Goal: Information Seeking & Learning: Check status

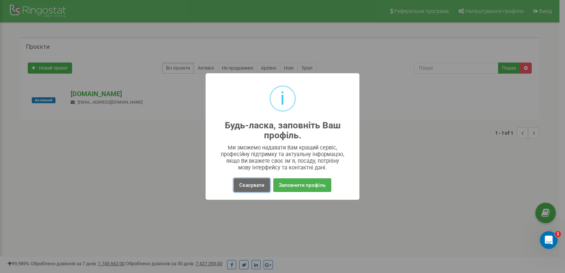
click at [251, 189] on button "Скасувати" at bounding box center [252, 185] width 36 height 14
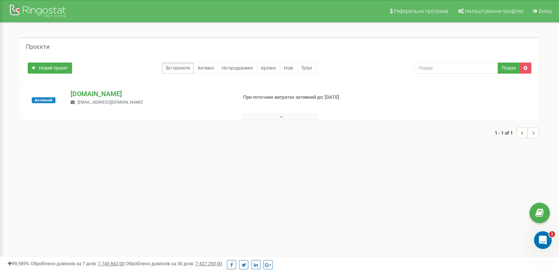
drag, startPoint x: 250, startPoint y: 117, endPoint x: 241, endPoint y: 123, distance: 10.4
click at [250, 117] on button at bounding box center [280, 117] width 74 height 6
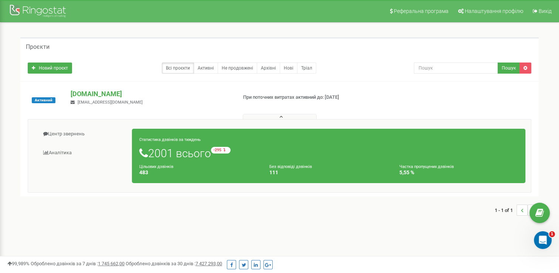
click at [420, 231] on div "Проєкти Новий проєкт Всі проєкти Активні Не продовжені Архівні Нові Тріал Пошук" at bounding box center [280, 130] width 548 height 215
click at [70, 134] on link "Центр звернень" at bounding box center [83, 134] width 99 height 18
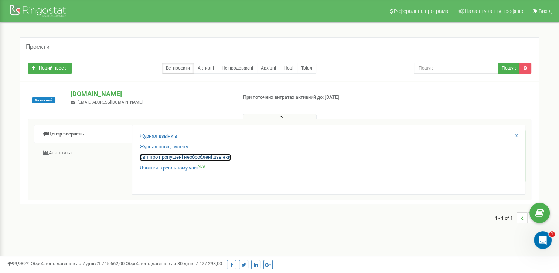
click at [167, 158] on link "Звіт про пропущені необроблені дзвінки" at bounding box center [185, 157] width 91 height 7
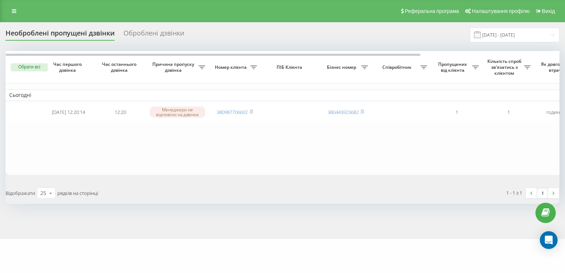
click at [436, 148] on table "Сьогодні [DATE] 12:20:14 12:20 Менеджери не відповіли на дзвінок 380987706602 3…" at bounding box center [376, 113] width 740 height 124
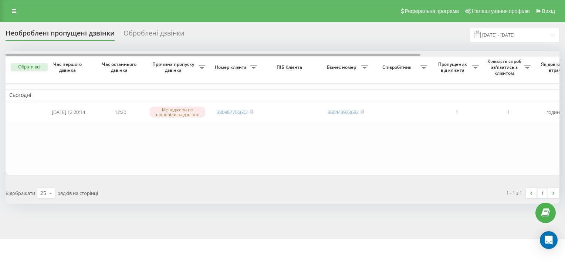
scroll to position [0, 185]
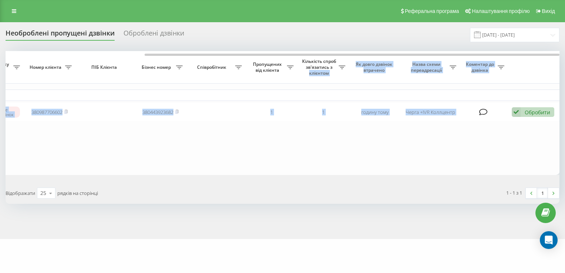
drag, startPoint x: 234, startPoint y: 53, endPoint x: 308, endPoint y: 75, distance: 77.9
click at [308, 75] on div "Обрати всі Час першого дзвінка Час останнього дзвінка Причина пропуску дзвінка …" at bounding box center [283, 113] width 554 height 124
drag, startPoint x: 308, startPoint y: 75, endPoint x: 309, endPoint y: 153, distance: 78.0
click at [311, 151] on table "Сьогодні [DATE] 12:20:14 12:20 Менеджери не відповіли на дзвінок 380987706602 3…" at bounding box center [190, 113] width 740 height 124
click at [283, 166] on table "Сьогодні [DATE] 12:20:14 12:20 Менеджери не відповіли на дзвінок 380987706602 3…" at bounding box center [190, 113] width 740 height 124
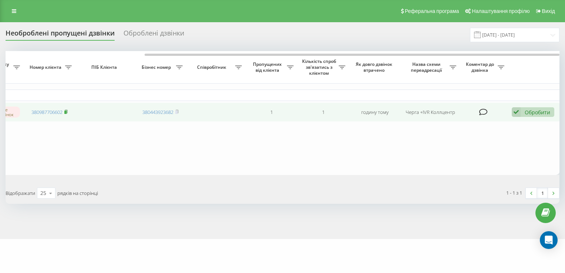
click at [67, 112] on rect at bounding box center [65, 112] width 2 height 3
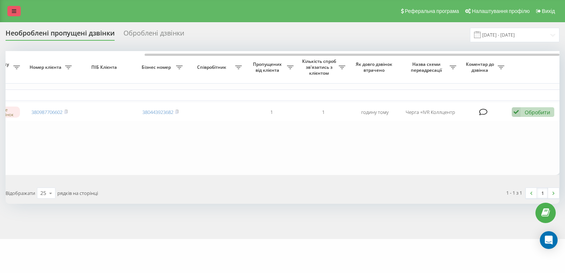
click at [15, 9] on icon at bounding box center [14, 11] width 4 height 5
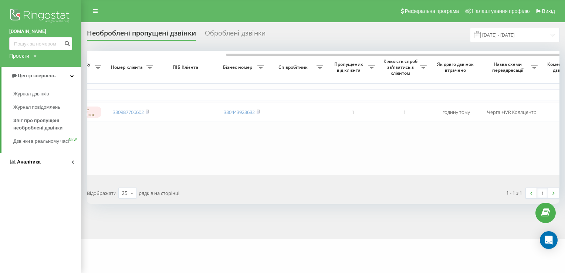
click at [28, 165] on span "Аналiтика" at bounding box center [29, 162] width 24 height 6
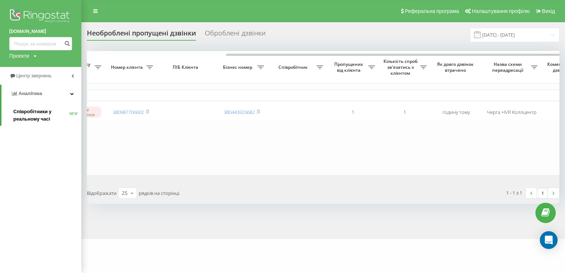
click at [24, 112] on span "Співробітники у реальному часі" at bounding box center [41, 115] width 56 height 15
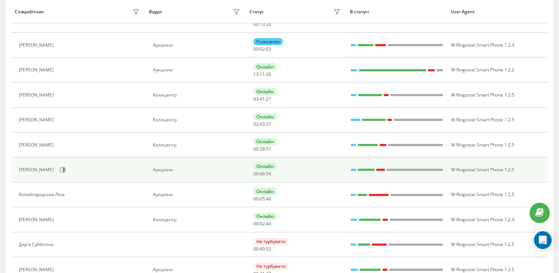
scroll to position [111, 0]
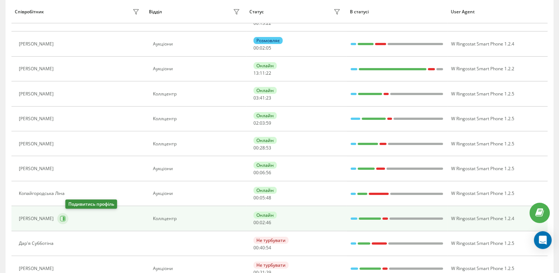
click at [65, 218] on icon at bounding box center [64, 219] width 2 height 4
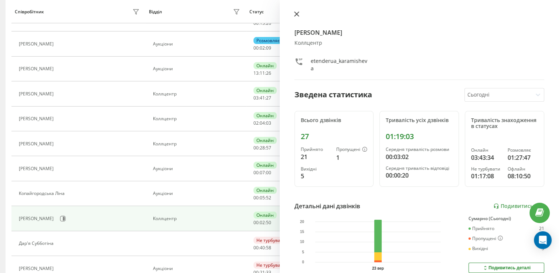
click at [297, 14] on icon at bounding box center [296, 14] width 4 height 4
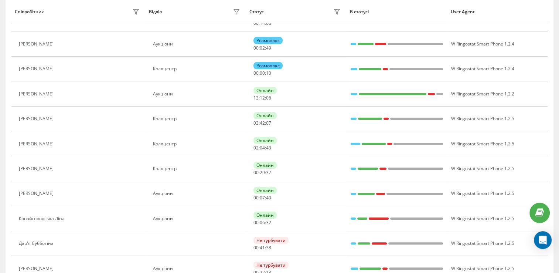
click at [398, 18] on th "В статусі" at bounding box center [397, 11] width 101 height 23
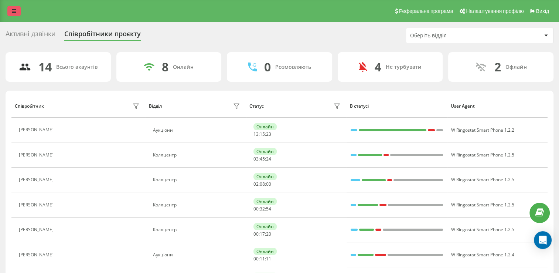
click at [12, 13] on icon at bounding box center [14, 11] width 4 height 5
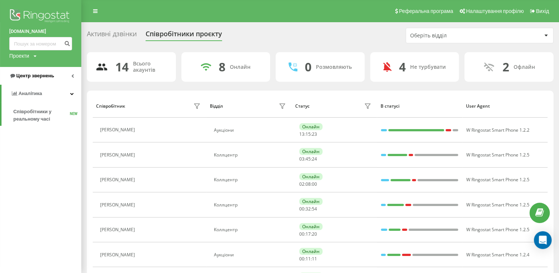
click at [29, 74] on span "Центр звернень" at bounding box center [35, 76] width 38 height 6
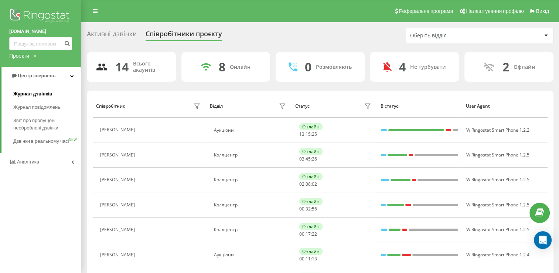
click at [31, 94] on span "Журнал дзвінків" at bounding box center [32, 93] width 39 height 7
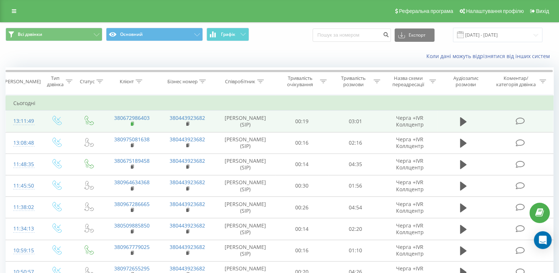
click at [132, 124] on rect at bounding box center [132, 123] width 2 height 3
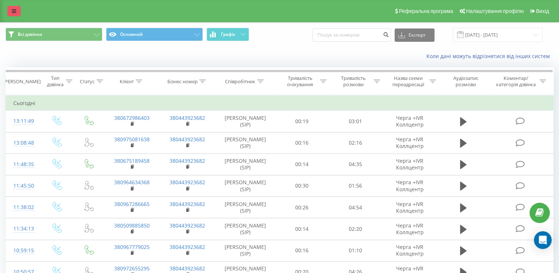
click at [13, 12] on icon at bounding box center [14, 11] width 4 height 5
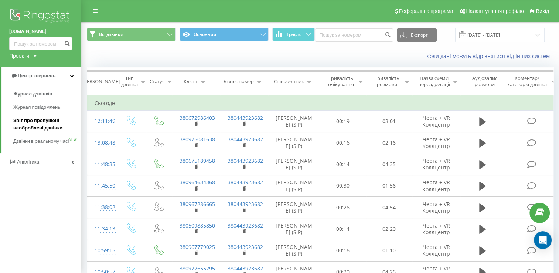
click at [22, 120] on span "Звіт про пропущені необроблені дзвінки" at bounding box center [45, 124] width 64 height 15
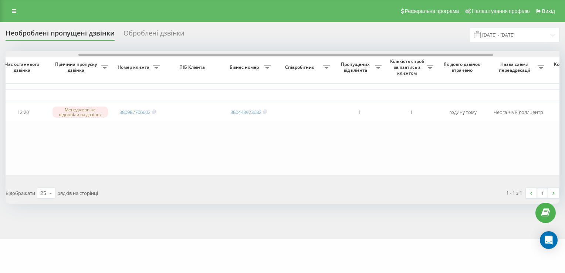
scroll to position [0, 72]
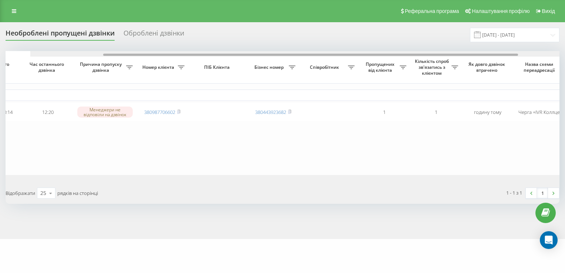
drag, startPoint x: 316, startPoint y: 53, endPoint x: 370, endPoint y: 67, distance: 55.7
click at [370, 67] on div "Обрати всі Час першого дзвінка Час останнього дзвінка Причина пропуску дзвінка …" at bounding box center [283, 113] width 554 height 124
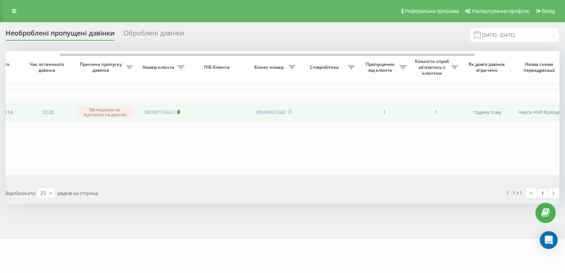
click at [179, 111] on rect at bounding box center [178, 112] width 2 height 3
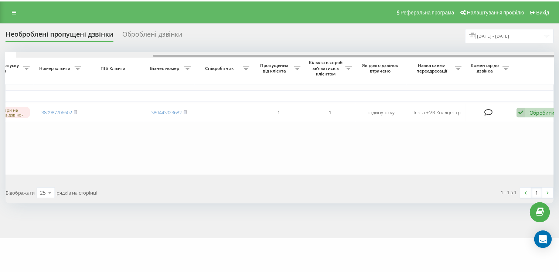
scroll to position [0, 185]
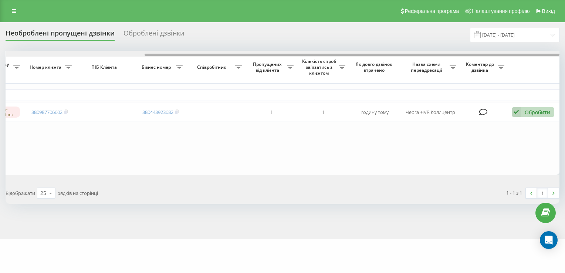
drag, startPoint x: 301, startPoint y: 54, endPoint x: 402, endPoint y: 61, distance: 101.6
click at [402, 61] on div "Обрати всі Час першого дзвінка Час останнього дзвінка Причина пропуску дзвінка …" at bounding box center [283, 113] width 554 height 124
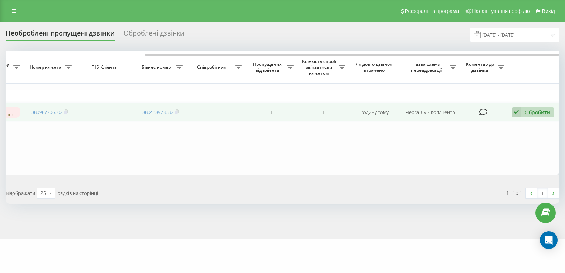
click at [518, 115] on icon at bounding box center [516, 112] width 9 height 10
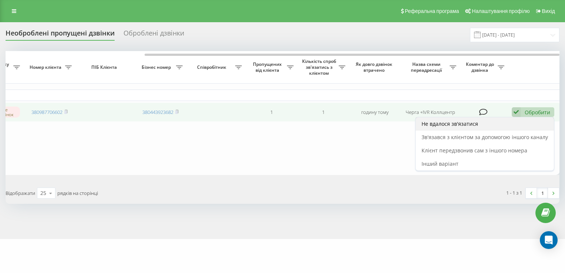
click at [482, 126] on div "Не вдалося зв'язатися" at bounding box center [485, 123] width 138 height 13
